Goal: Find specific page/section: Find specific page/section

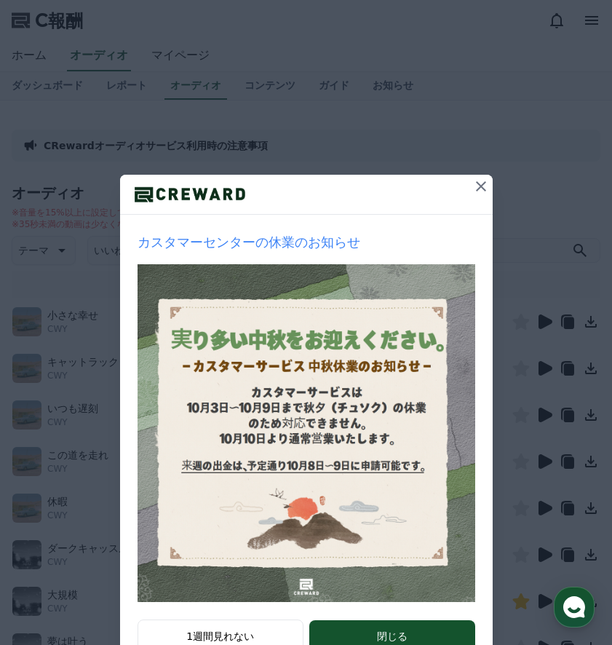
click at [476, 181] on icon at bounding box center [481, 186] width 17 height 17
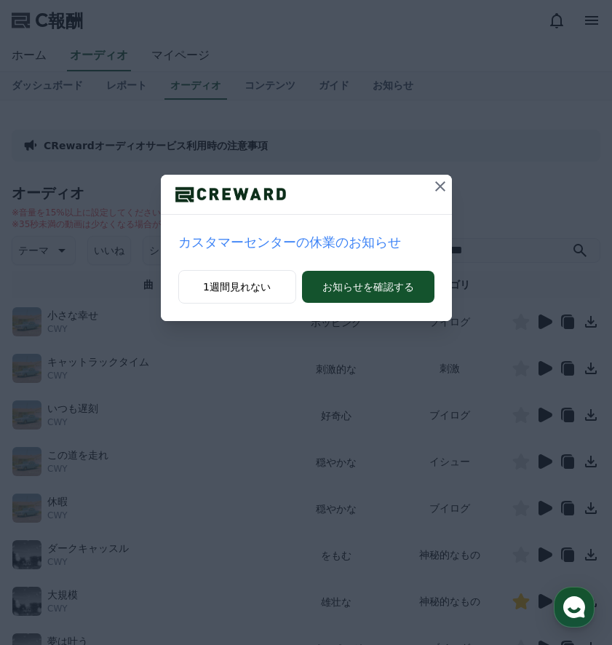
click at [443, 180] on icon at bounding box center [440, 186] width 17 height 17
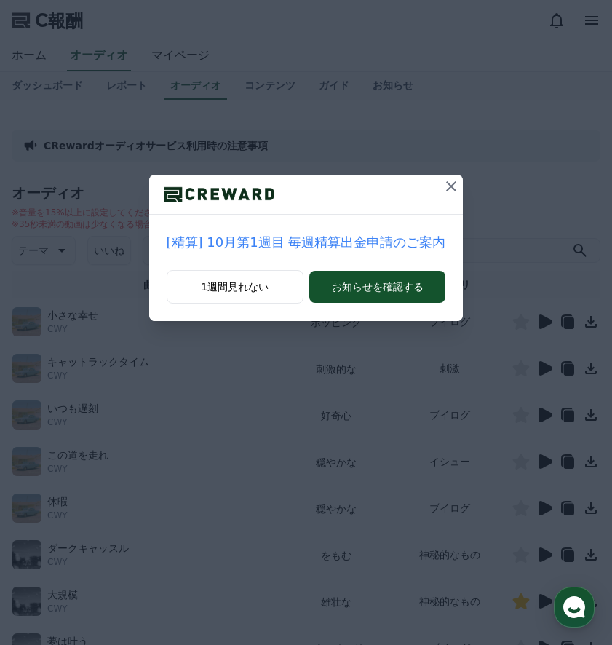
click at [446, 189] on icon at bounding box center [451, 186] width 17 height 17
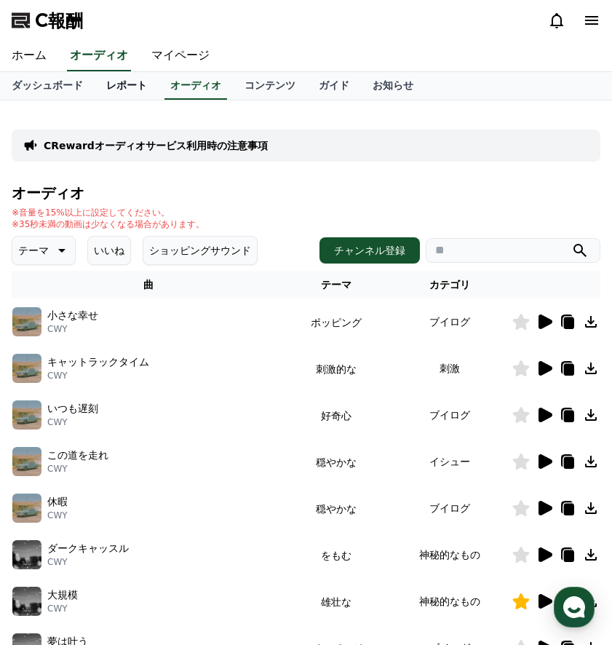
click at [120, 82] on font "レポート" at bounding box center [126, 85] width 41 height 12
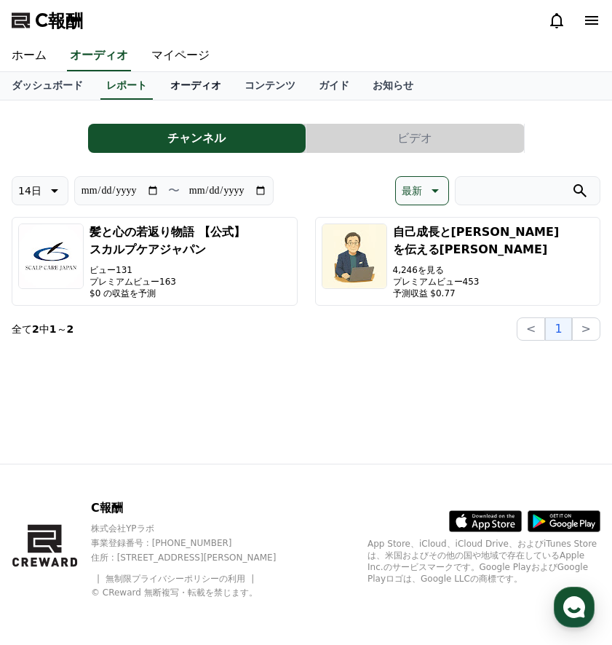
click at [193, 91] on link "オーディオ" at bounding box center [196, 86] width 74 height 28
